Goal: Task Accomplishment & Management: Use online tool/utility

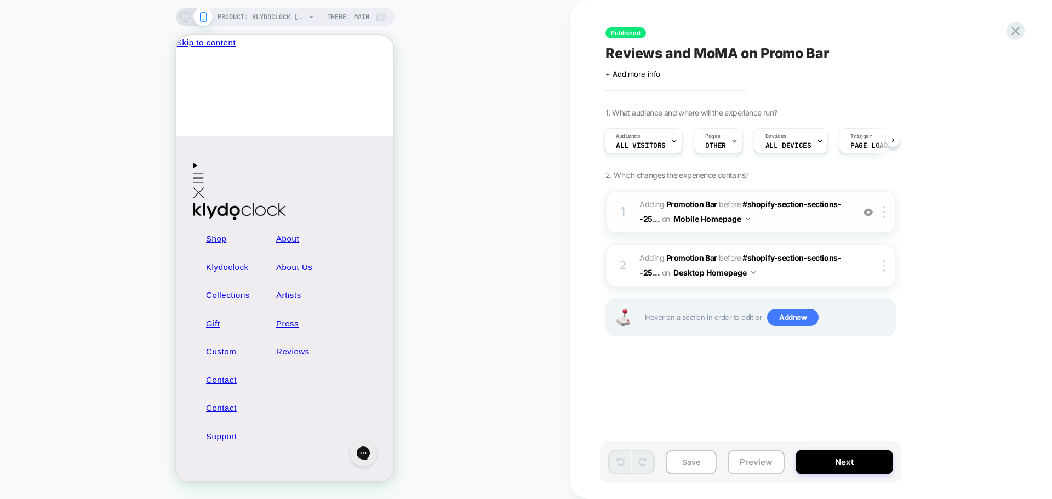
click at [869, 213] on img at bounding box center [867, 212] width 9 height 9
click at [862, 211] on div at bounding box center [868, 212] width 18 height 12
click at [896, 139] on button at bounding box center [893, 140] width 14 height 14
click at [611, 145] on div "Audience All Visitors" at bounding box center [642, 141] width 72 height 25
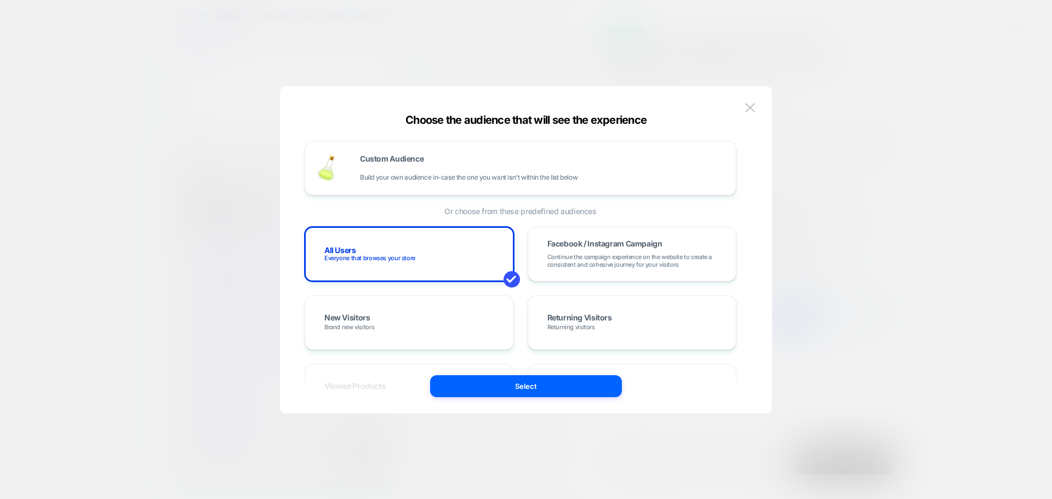
click at [435, 60] on div at bounding box center [526, 249] width 1052 height 499
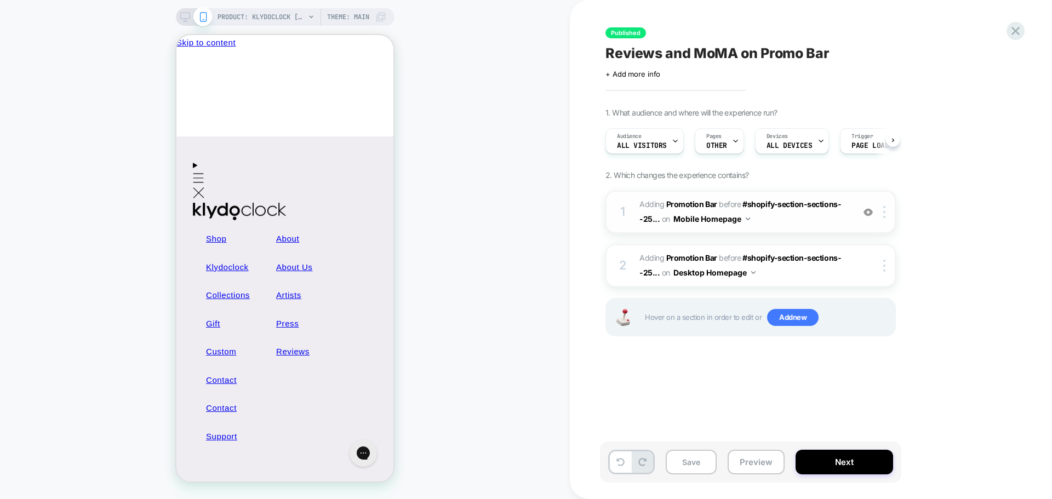
click at [868, 214] on img at bounding box center [867, 212] width 9 height 9
drag, startPoint x: 868, startPoint y: 213, endPoint x: 870, endPoint y: 240, distance: 26.9
click at [868, 214] on img at bounding box center [867, 212] width 9 height 9
click at [887, 263] on div at bounding box center [886, 266] width 18 height 12
click at [928, 244] on div "1. What audience and where will the experience run? Audience All Visitors Pages…" at bounding box center [805, 236] width 400 height 256
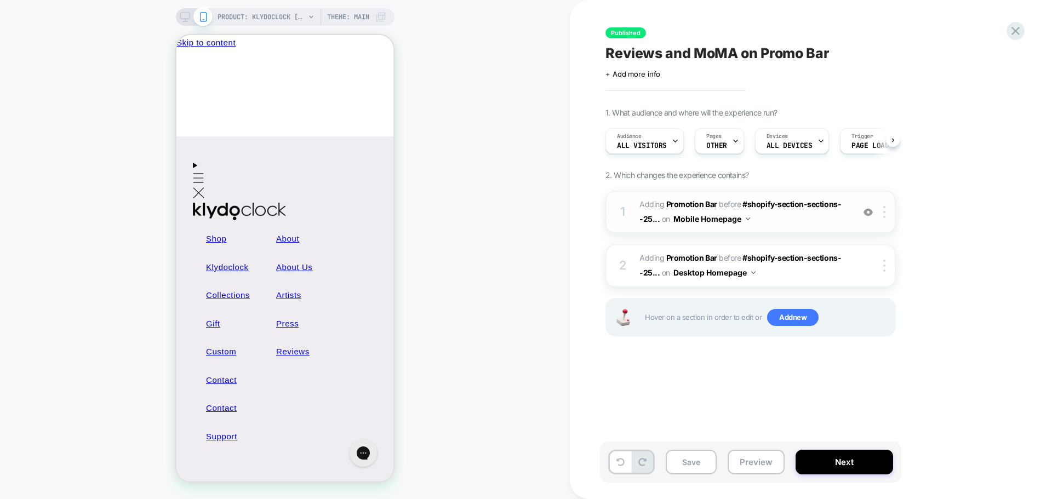
click at [715, 220] on button "Mobile Homepage" at bounding box center [711, 219] width 77 height 16
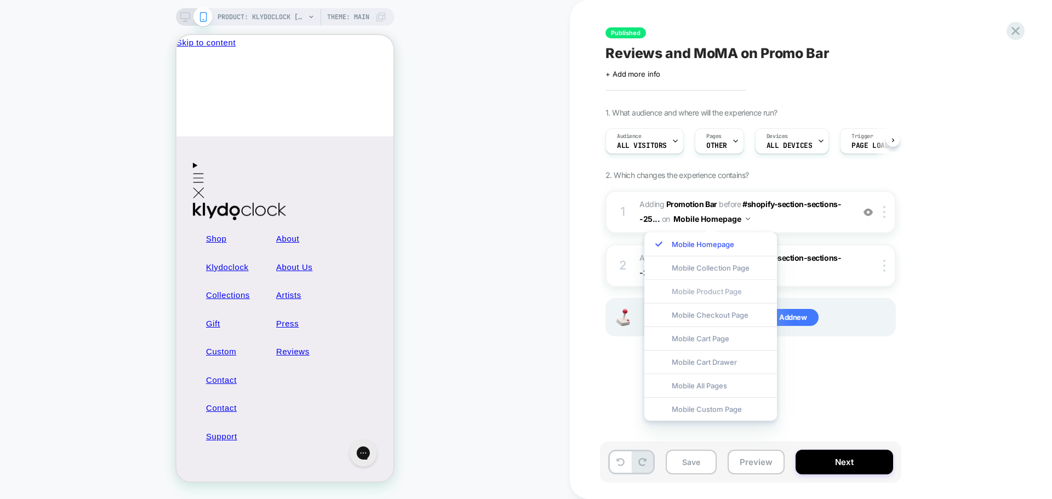
click at [720, 293] on div "Mobile Product Page" at bounding box center [710, 291] width 133 height 24
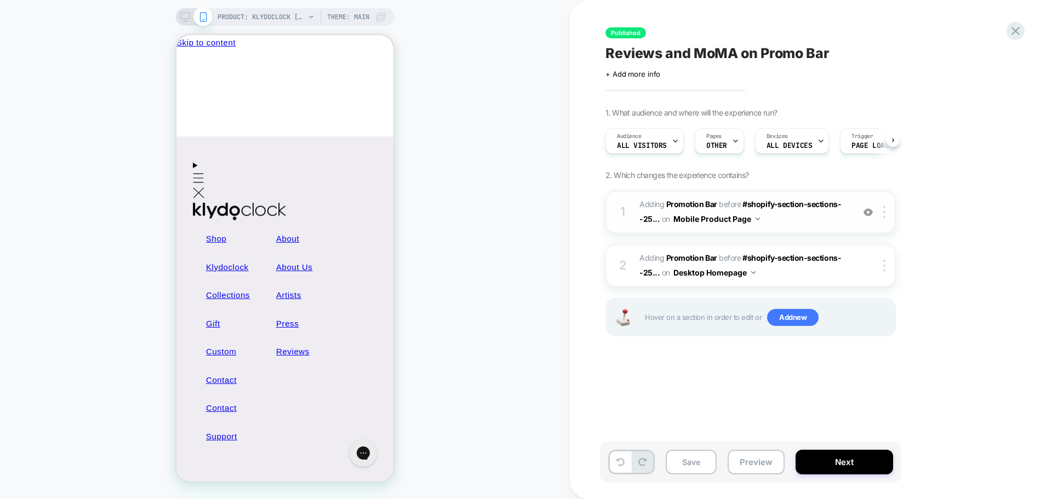
click at [733, 220] on button "Mobile Product Page" at bounding box center [716, 219] width 87 height 16
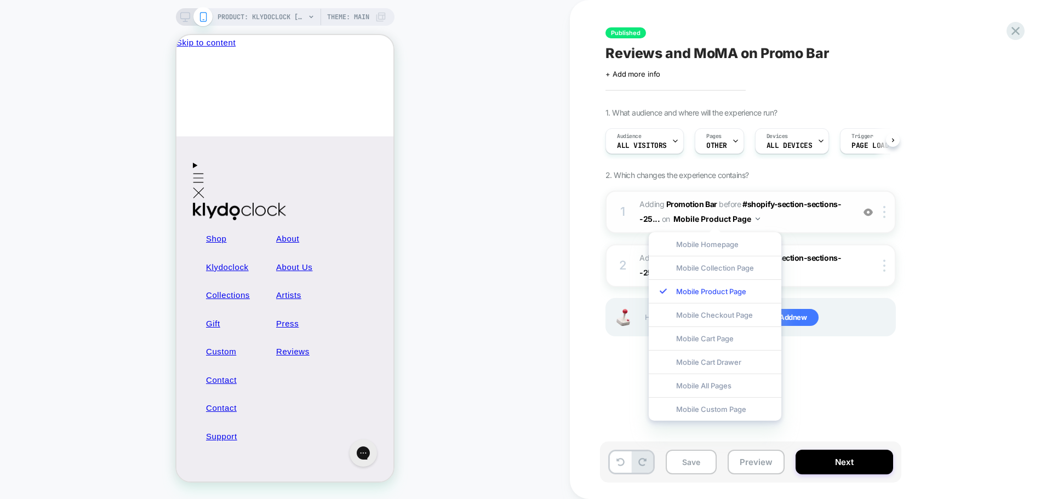
click at [733, 220] on button "Mobile Product Page" at bounding box center [716, 219] width 87 height 16
click at [715, 141] on div "Pages OTHER" at bounding box center [716, 141] width 43 height 25
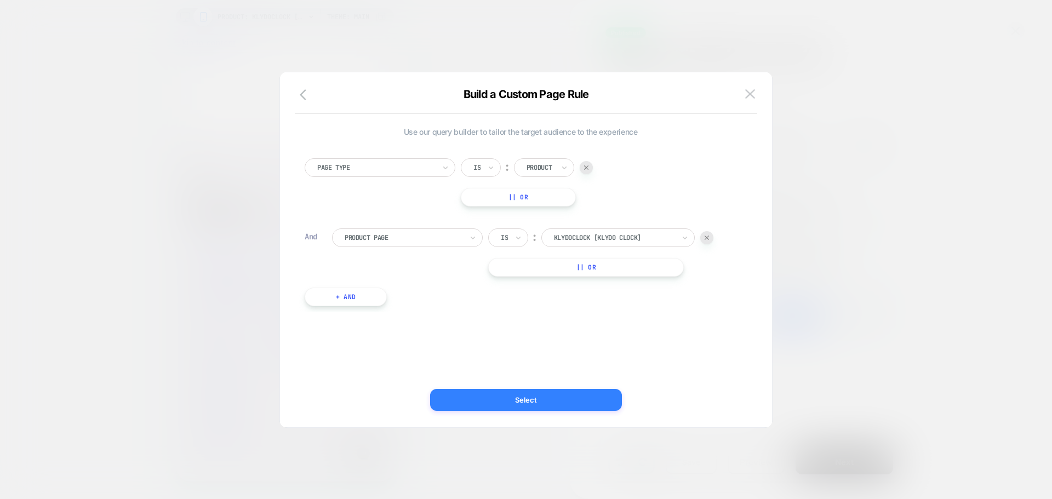
click at [543, 392] on button "Select" at bounding box center [526, 400] width 192 height 22
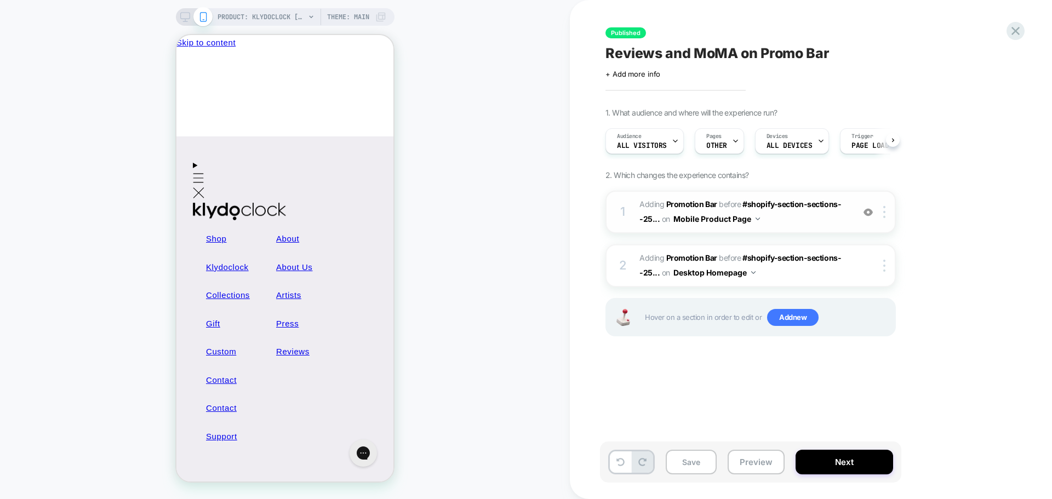
click at [869, 212] on img at bounding box center [867, 212] width 9 height 9
click at [764, 465] on button "Preview" at bounding box center [755, 462] width 57 height 25
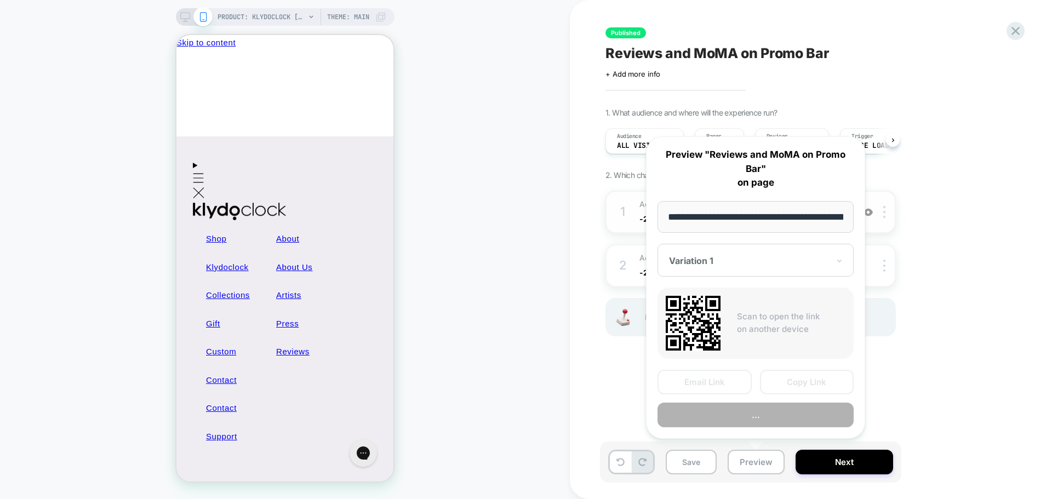
scroll to position [0, 128]
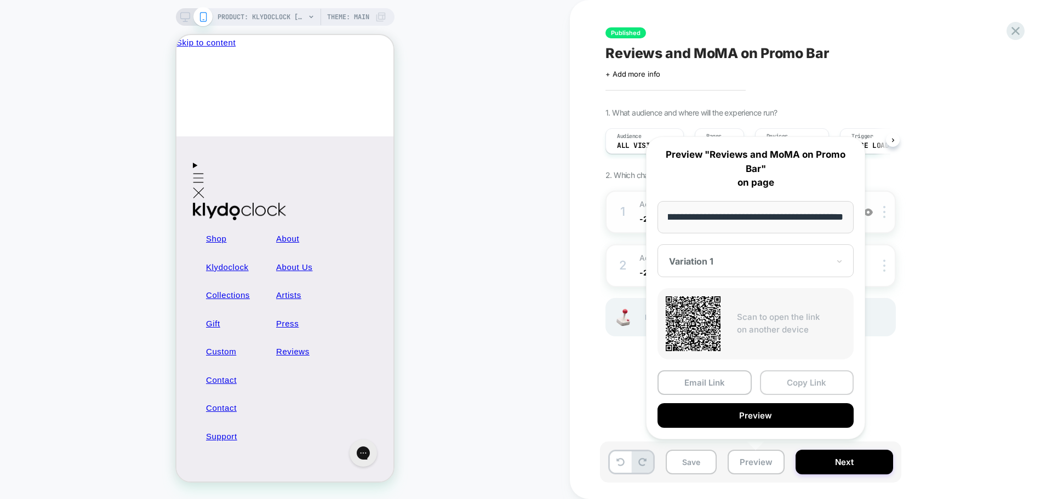
click at [798, 386] on button "Copy Link" at bounding box center [807, 382] width 94 height 25
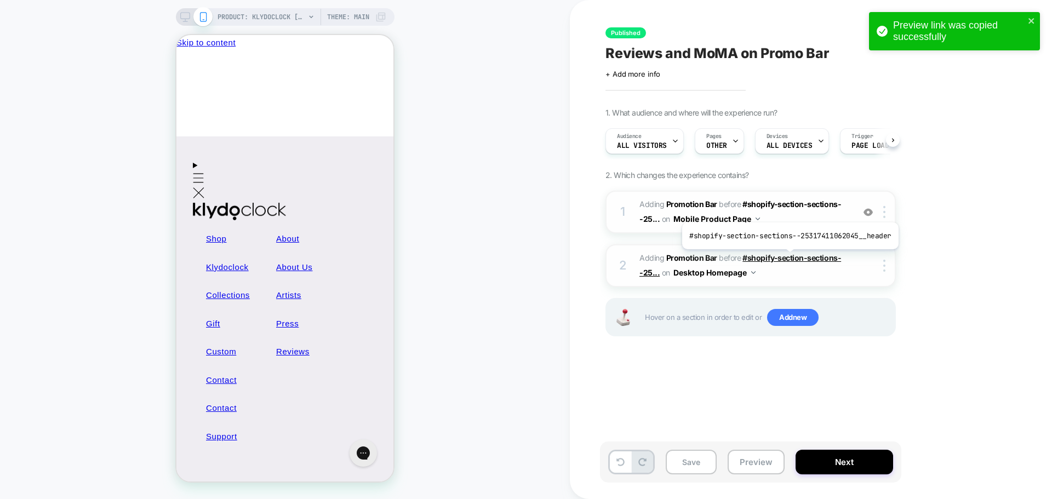
click at [786, 258] on span "#shopify-section-sections--25..." at bounding box center [740, 265] width 202 height 24
click at [677, 254] on b "Promotion Bar" at bounding box center [691, 257] width 51 height 9
click at [675, 258] on b "Promotion Bar" at bounding box center [691, 257] width 51 height 9
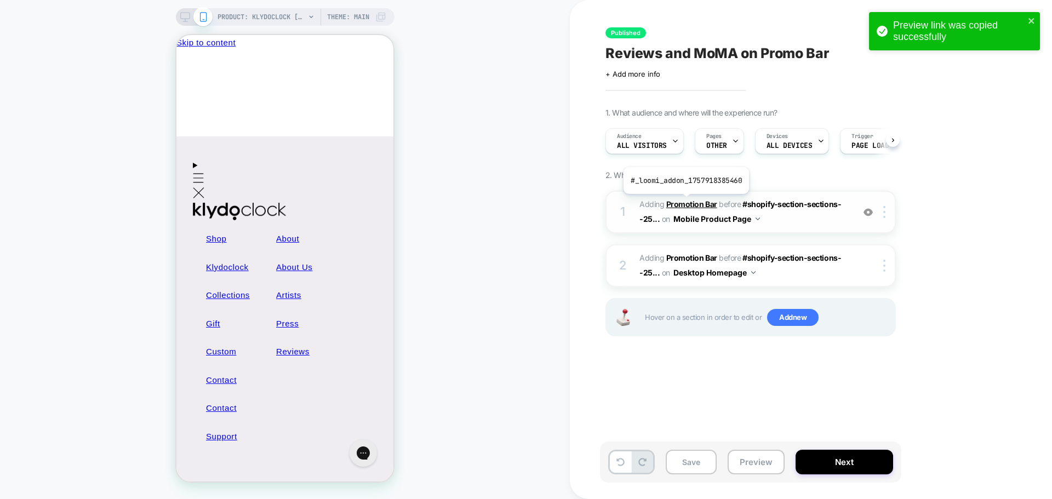
click at [685, 202] on b "Promotion Bar" at bounding box center [691, 203] width 51 height 9
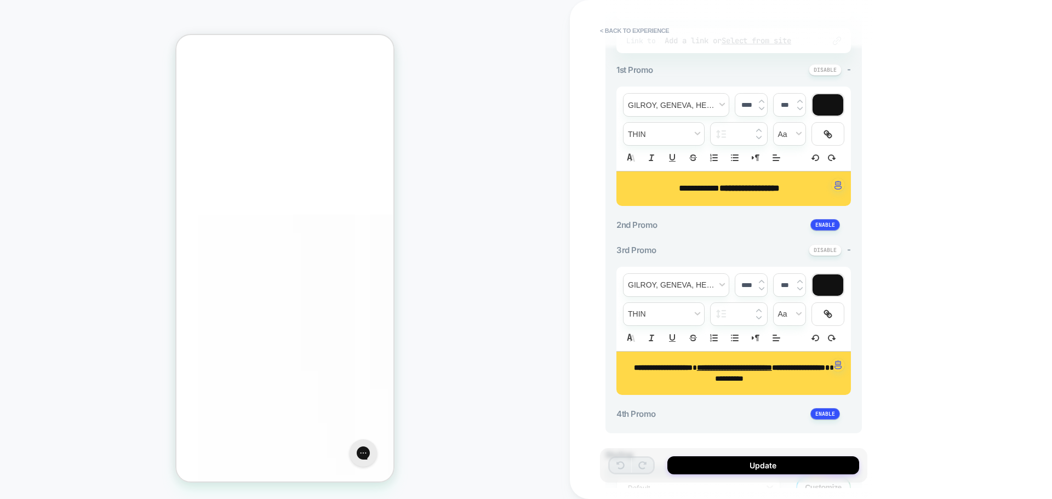
scroll to position [822, 0]
click at [707, 458] on button "Update" at bounding box center [763, 465] width 192 height 18
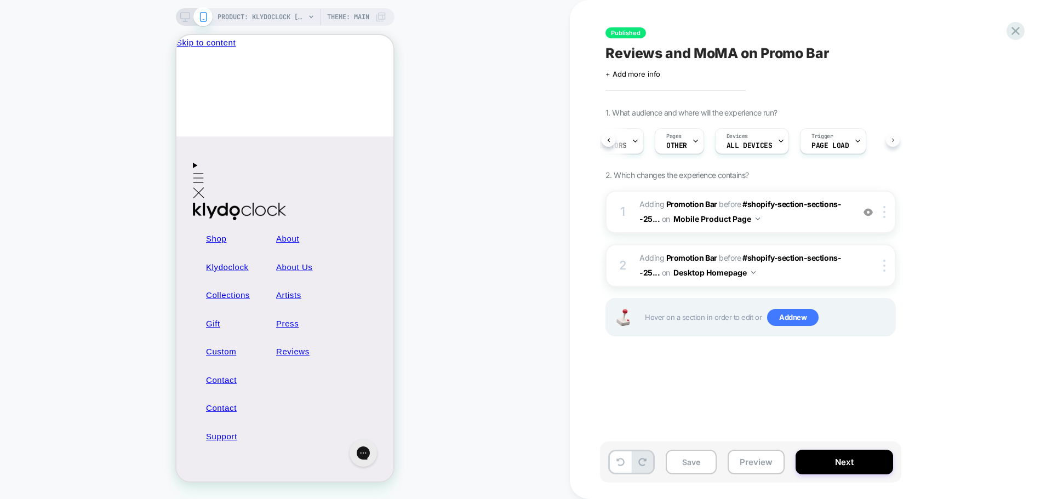
scroll to position [0, 43]
click at [649, 221] on span "#shopify-section-sections--25..." at bounding box center [740, 211] width 202 height 24
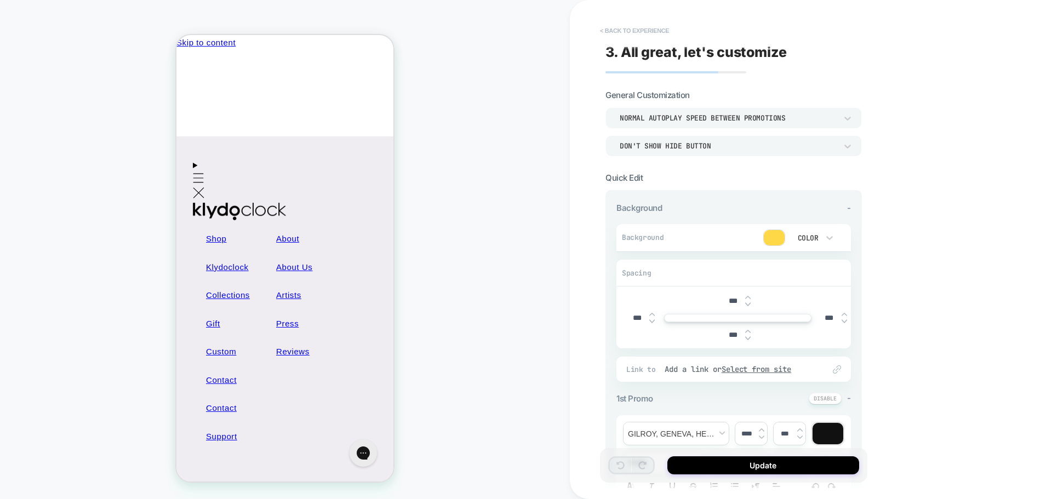
click at [606, 26] on button "< Back to experience" at bounding box center [634, 31] width 80 height 18
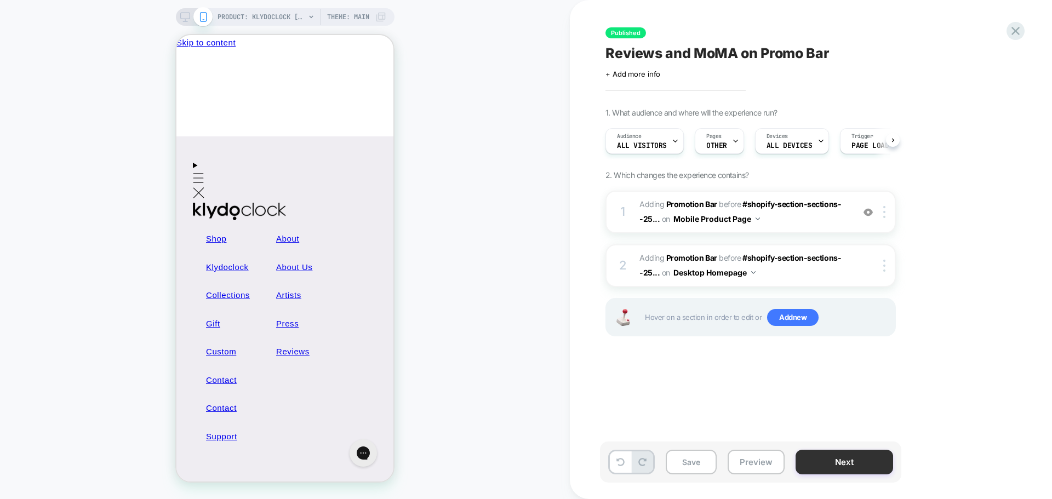
scroll to position [0, 1]
click at [859, 468] on button "Next" at bounding box center [844, 462] width 98 height 25
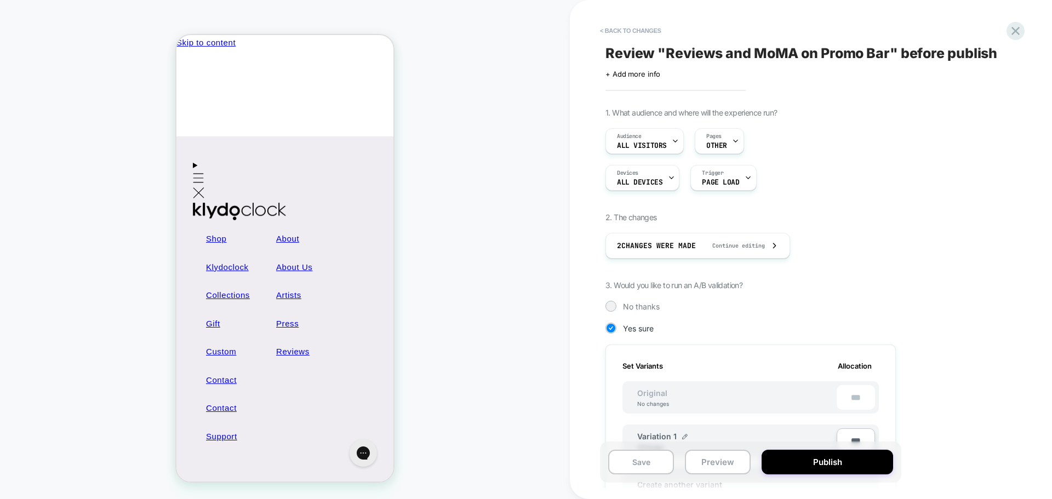
scroll to position [0, 1]
click at [806, 457] on button "Publish" at bounding box center [826, 462] width 131 height 25
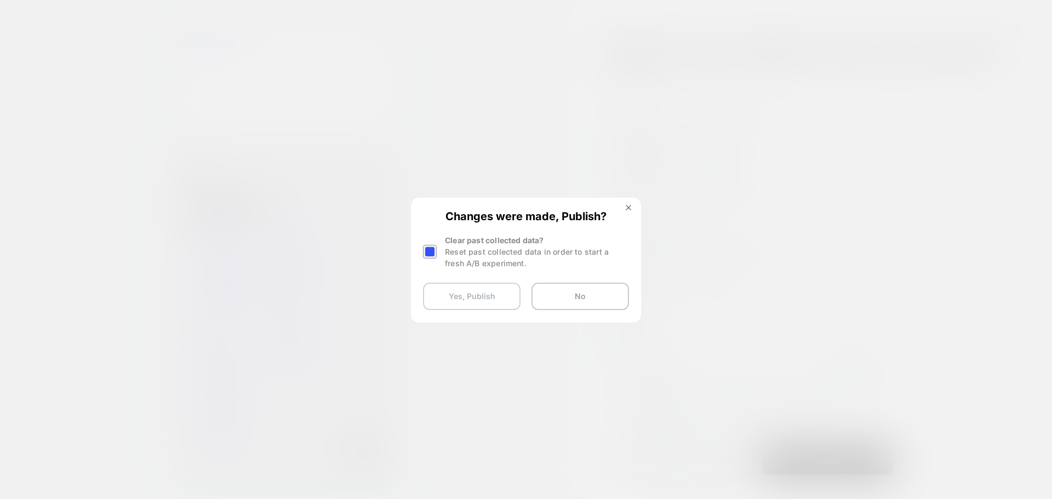
click at [495, 301] on button "Yes, Publish" at bounding box center [472, 296] width 98 height 27
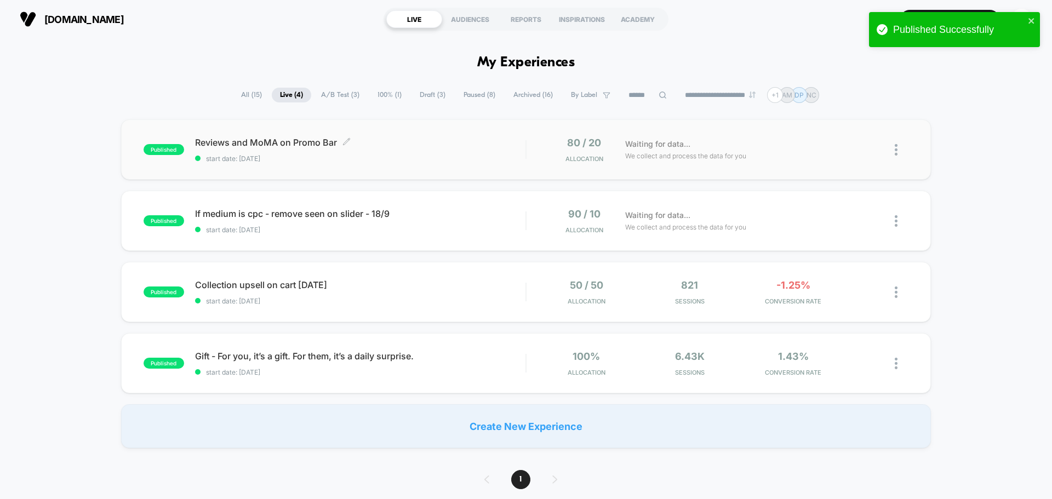
click at [283, 144] on span "Reviews and MoMA on Promo Bar Click to edit experience details" at bounding box center [360, 142] width 330 height 11
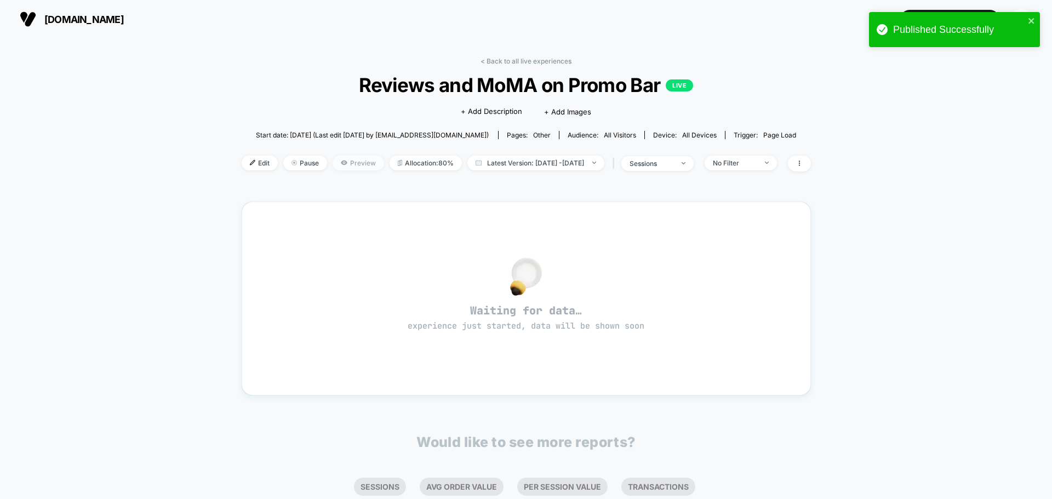
click at [332, 162] on span "Preview" at bounding box center [357, 163] width 51 height 15
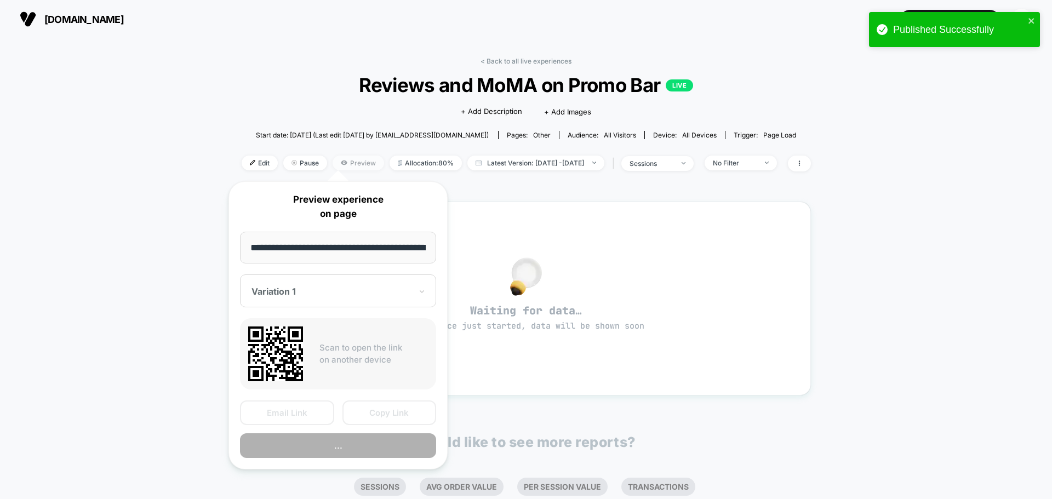
scroll to position [0, 37]
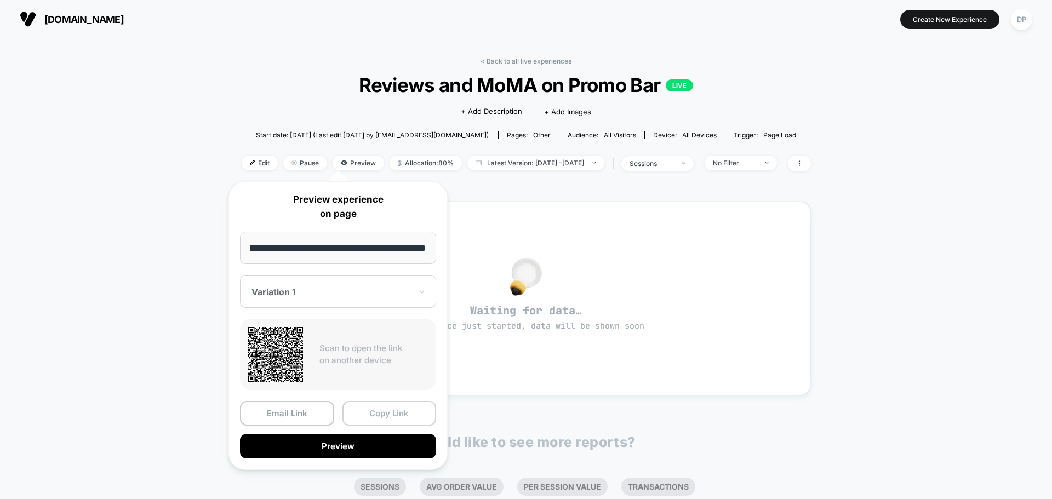
click at [400, 416] on button "Copy Link" at bounding box center [389, 413] width 94 height 25
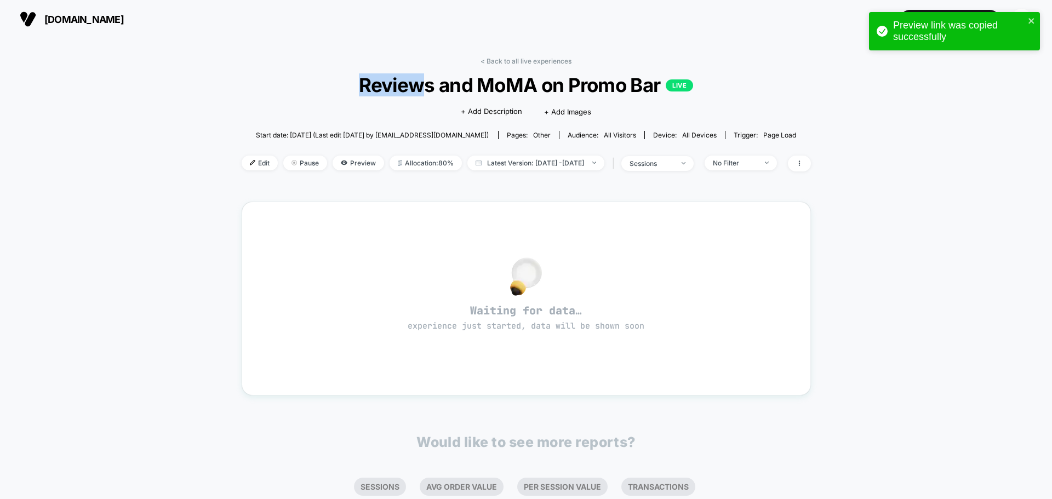
drag, startPoint x: 527, startPoint y: 82, endPoint x: 425, endPoint y: 88, distance: 102.1
click at [425, 88] on span "Reviews and MoMA on Promo Bar LIVE" at bounding box center [526, 84] width 512 height 23
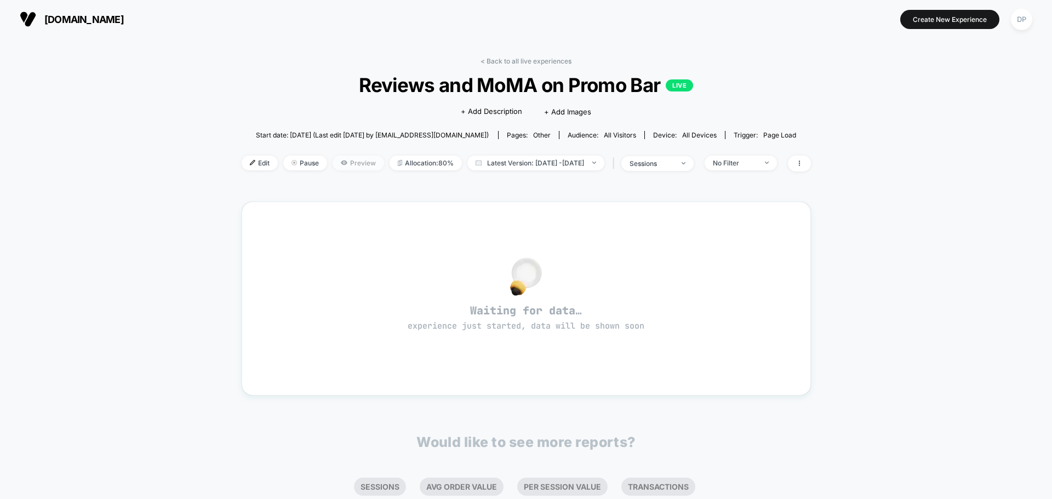
click at [334, 166] on span "Preview" at bounding box center [357, 163] width 51 height 15
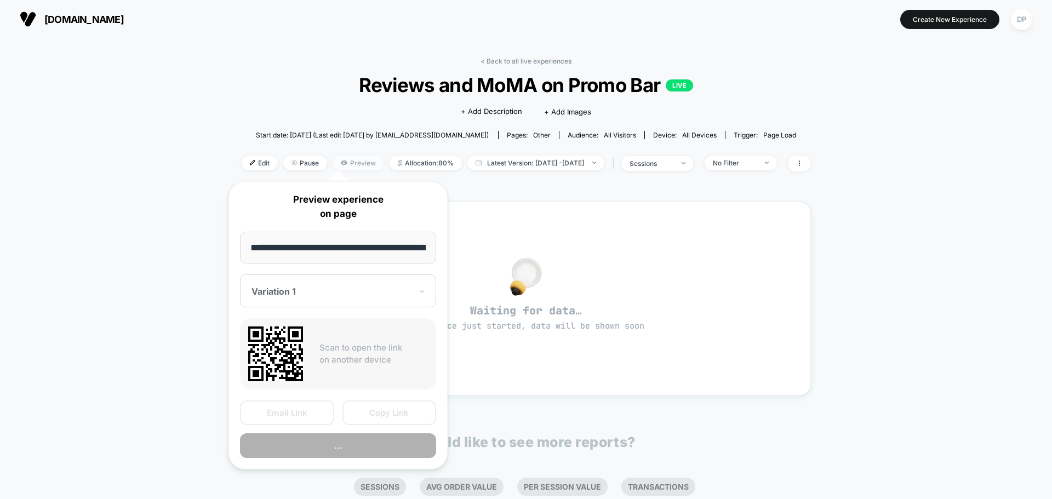
scroll to position [0, 37]
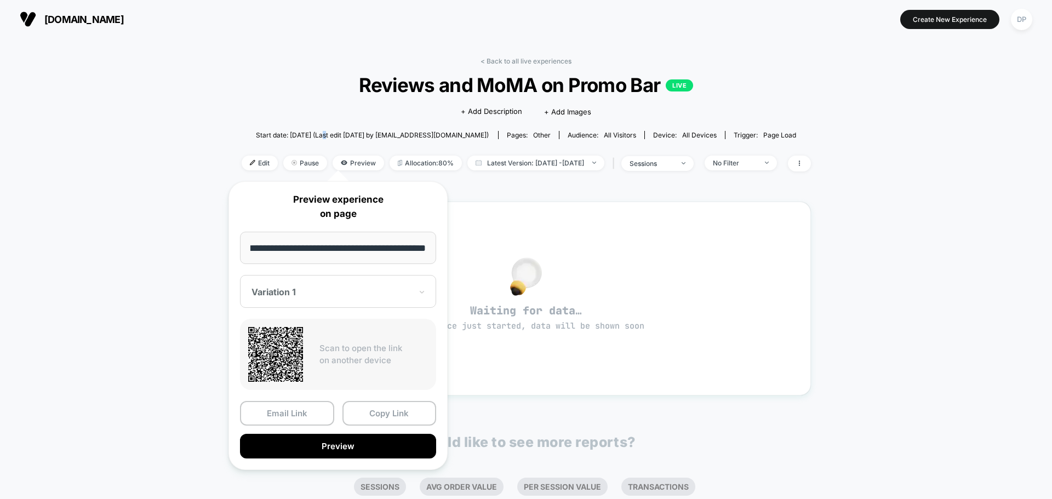
click at [334, 144] on span "Start date: [DATE] (Last edit [DATE] by [EMAIL_ADDRESS][DOMAIN_NAME])" at bounding box center [372, 134] width 233 height 19
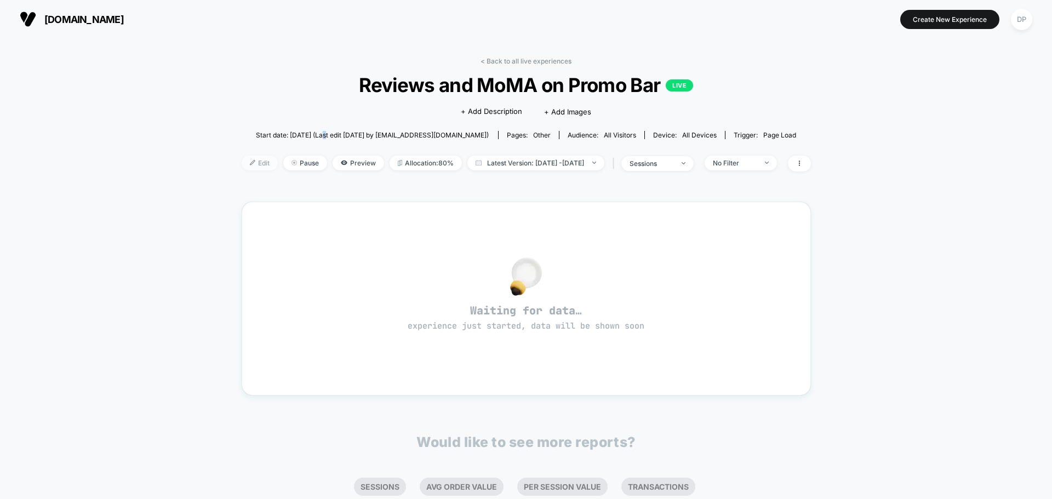
click at [242, 162] on span "Edit" at bounding box center [260, 163] width 36 height 15
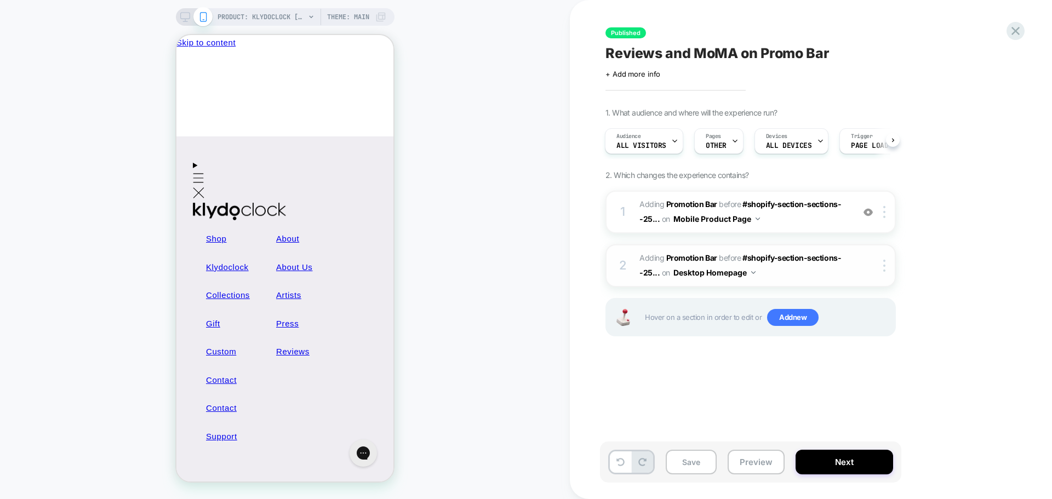
drag, startPoint x: 873, startPoint y: 266, endPoint x: 868, endPoint y: 263, distance: 5.9
click at [872, 266] on div at bounding box center [877, 266] width 36 height 12
click at [181, 13] on icon at bounding box center [185, 17] width 10 height 10
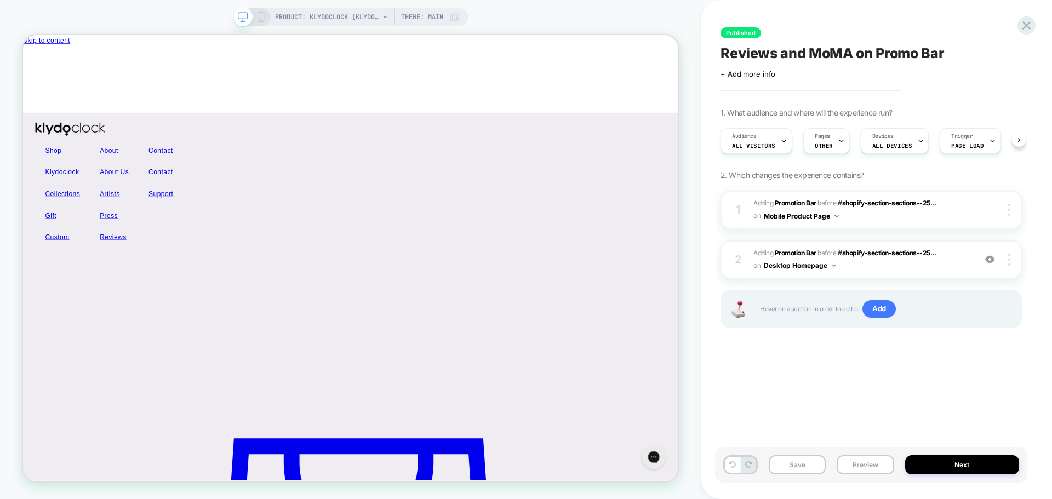
scroll to position [0, 1]
click at [992, 260] on img at bounding box center [989, 259] width 9 height 9
click at [991, 260] on img at bounding box center [989, 259] width 9 height 9
click at [856, 256] on span "#shopify-section-sections--25..." at bounding box center [887, 253] width 98 height 8
click at [856, 252] on span "#shopify-section-sections--25..." at bounding box center [887, 253] width 98 height 8
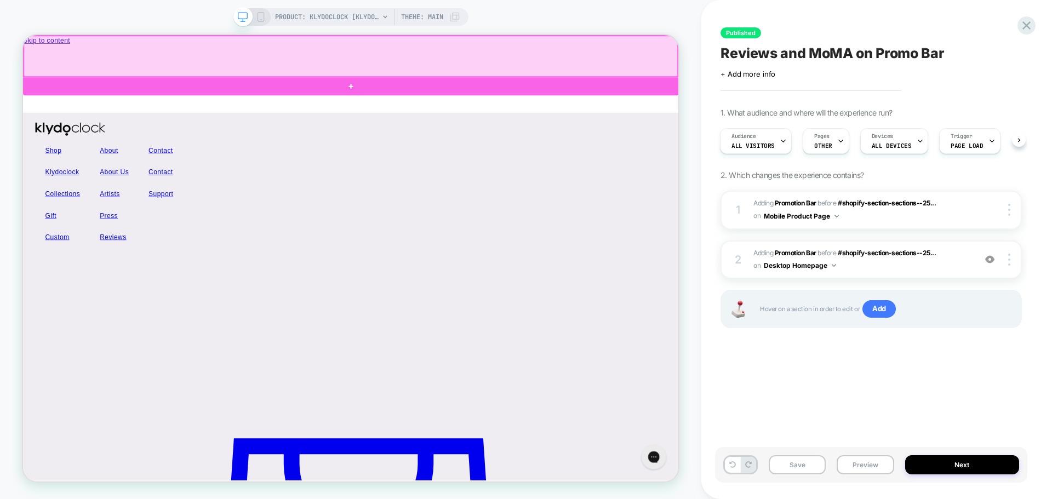
click at [572, 53] on div at bounding box center [460, 63] width 872 height 54
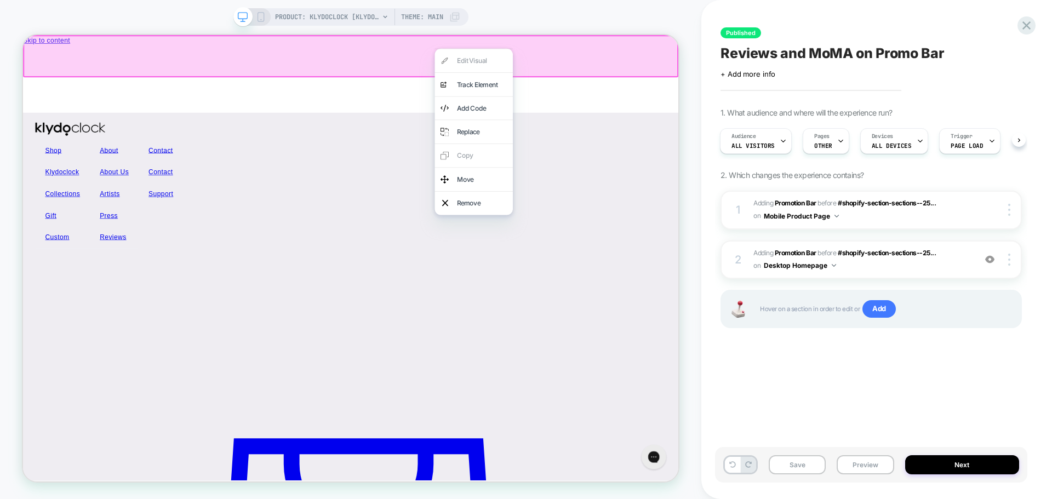
click at [681, 176] on div "PRODUCT: Klydoclock [klydo clock] PRODUCT: Klydoclock [klydo clock] Theme: MAIN" at bounding box center [350, 249] width 701 height 477
click at [1020, 31] on icon at bounding box center [1026, 25] width 15 height 15
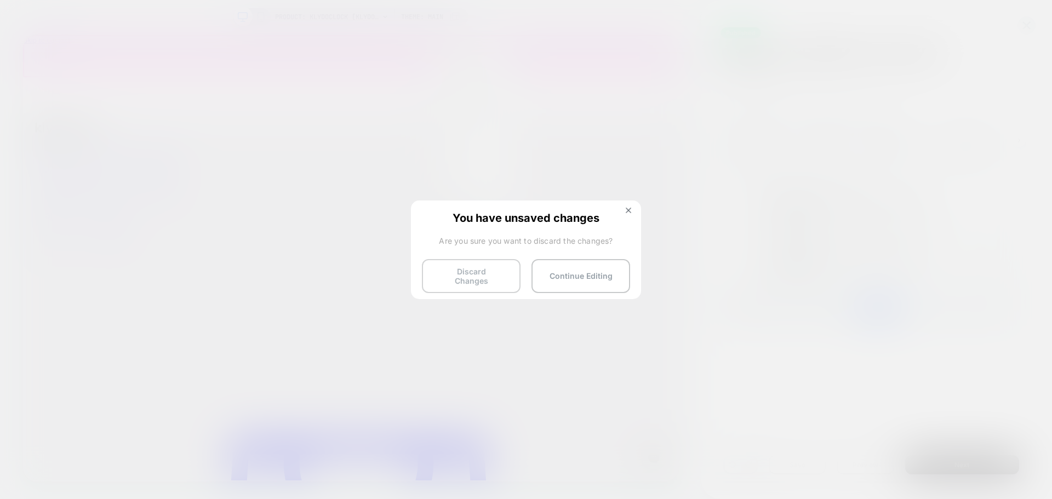
click at [472, 273] on button "Discard Changes" at bounding box center [471, 276] width 99 height 34
